Goal: Use online tool/utility

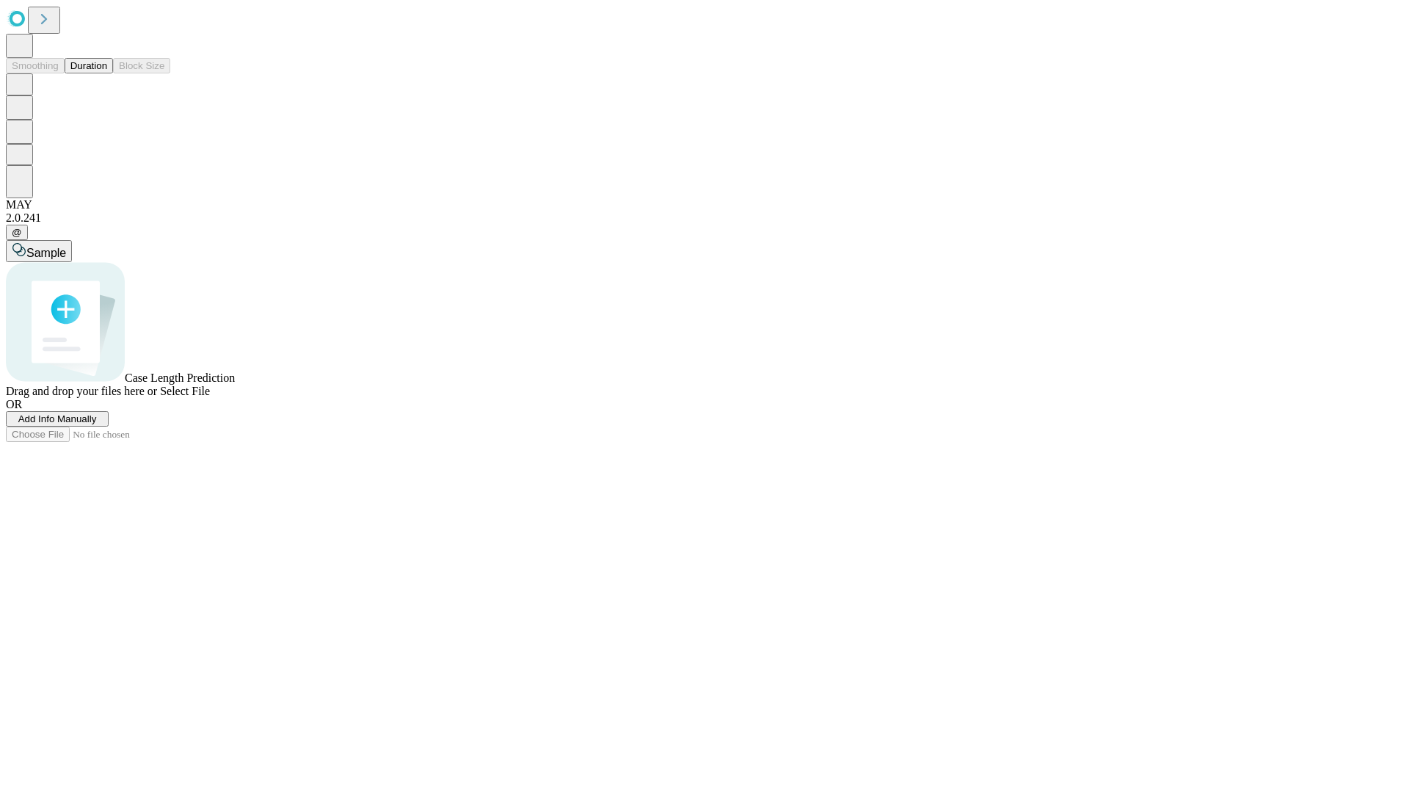
click at [107, 73] on button "Duration" at bounding box center [89, 65] width 48 height 15
click at [210, 397] on span "Select File" at bounding box center [185, 391] width 50 height 12
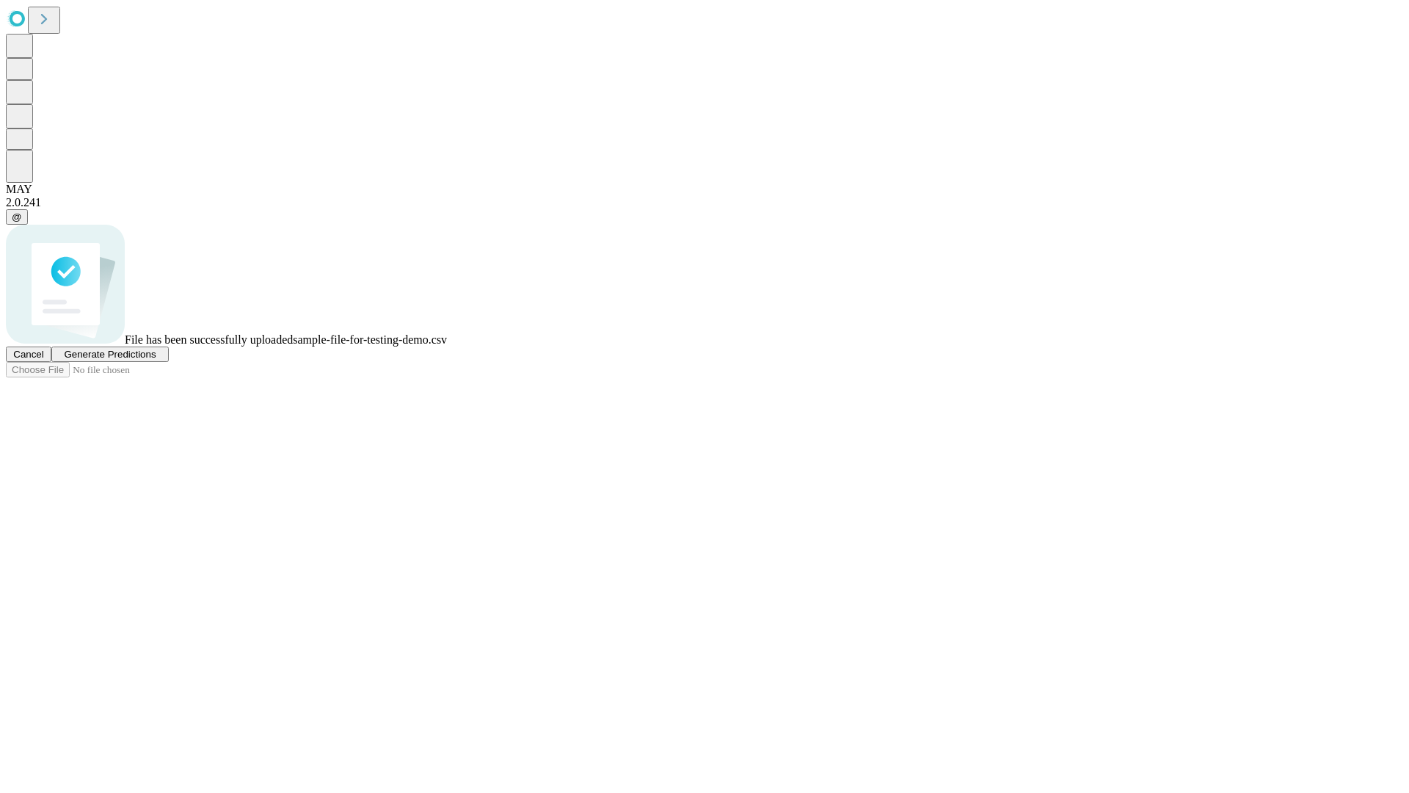
click at [156, 360] on span "Generate Predictions" at bounding box center [110, 354] width 92 height 11
